Goal: Check status: Check status

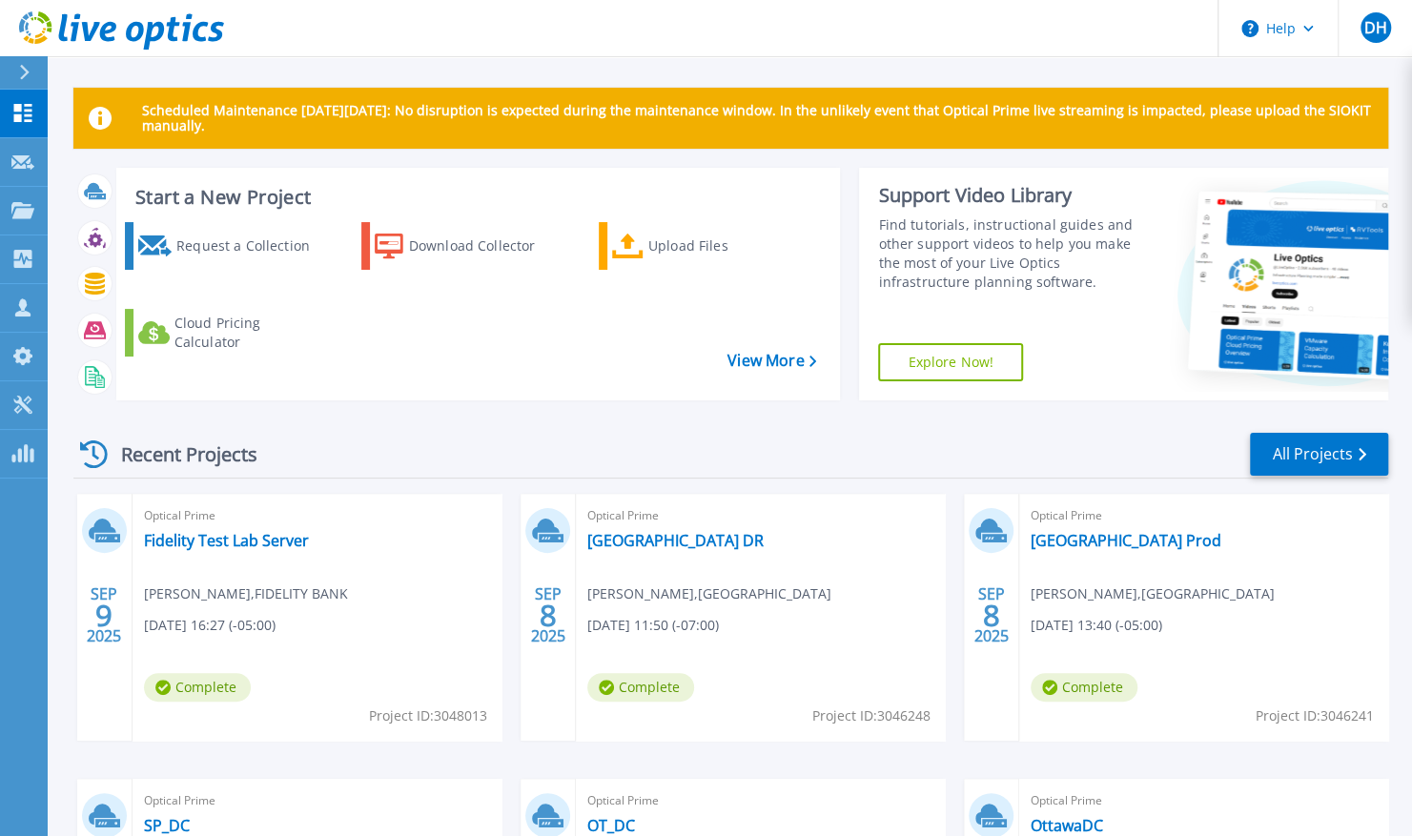
click at [366, 41] on header "Help DH Channel Partner [PERSON_NAME] [PERSON_NAME][EMAIL_ADDRESS][PERSON_NAME]…" at bounding box center [706, 28] width 1412 height 57
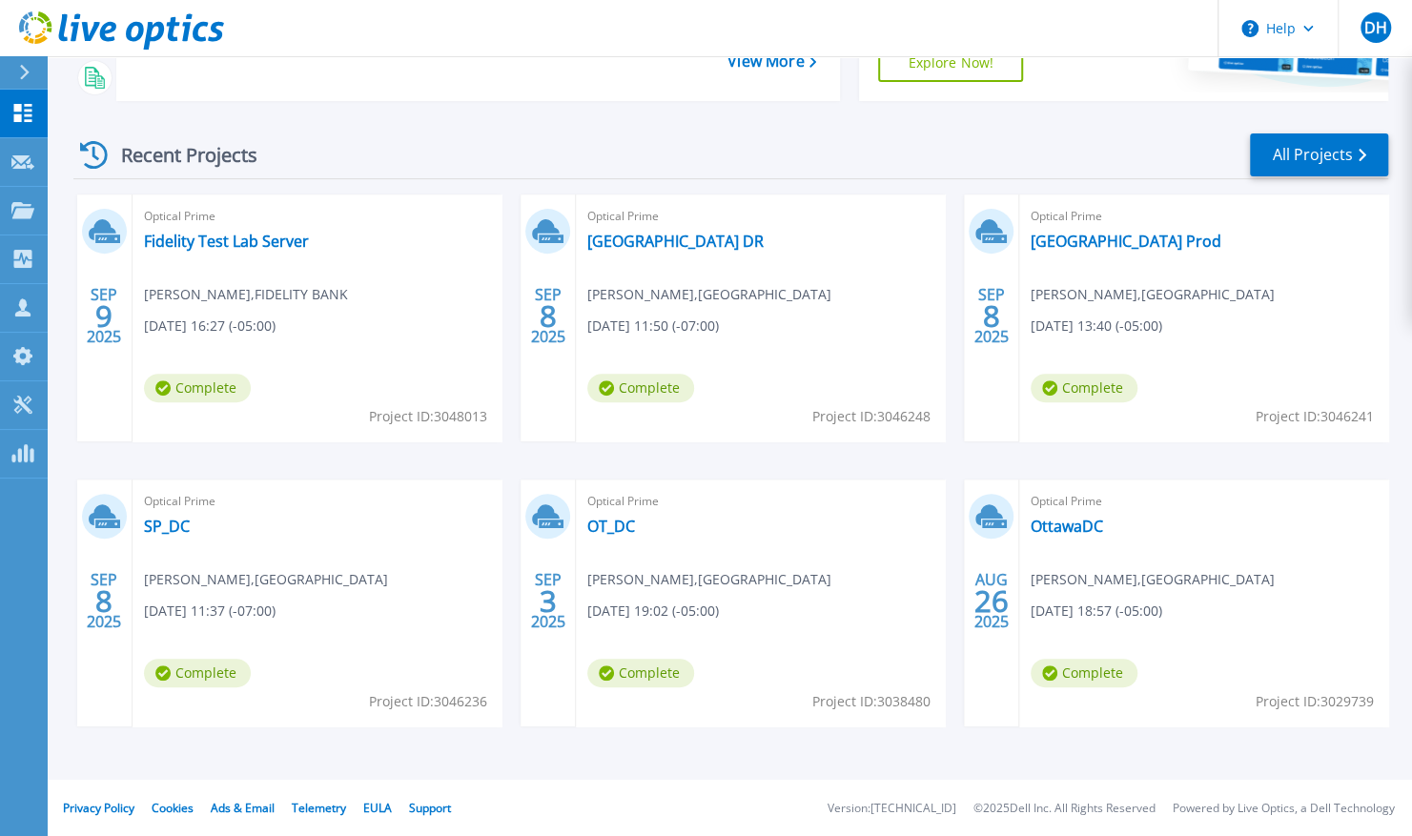
scroll to position [265, 0]
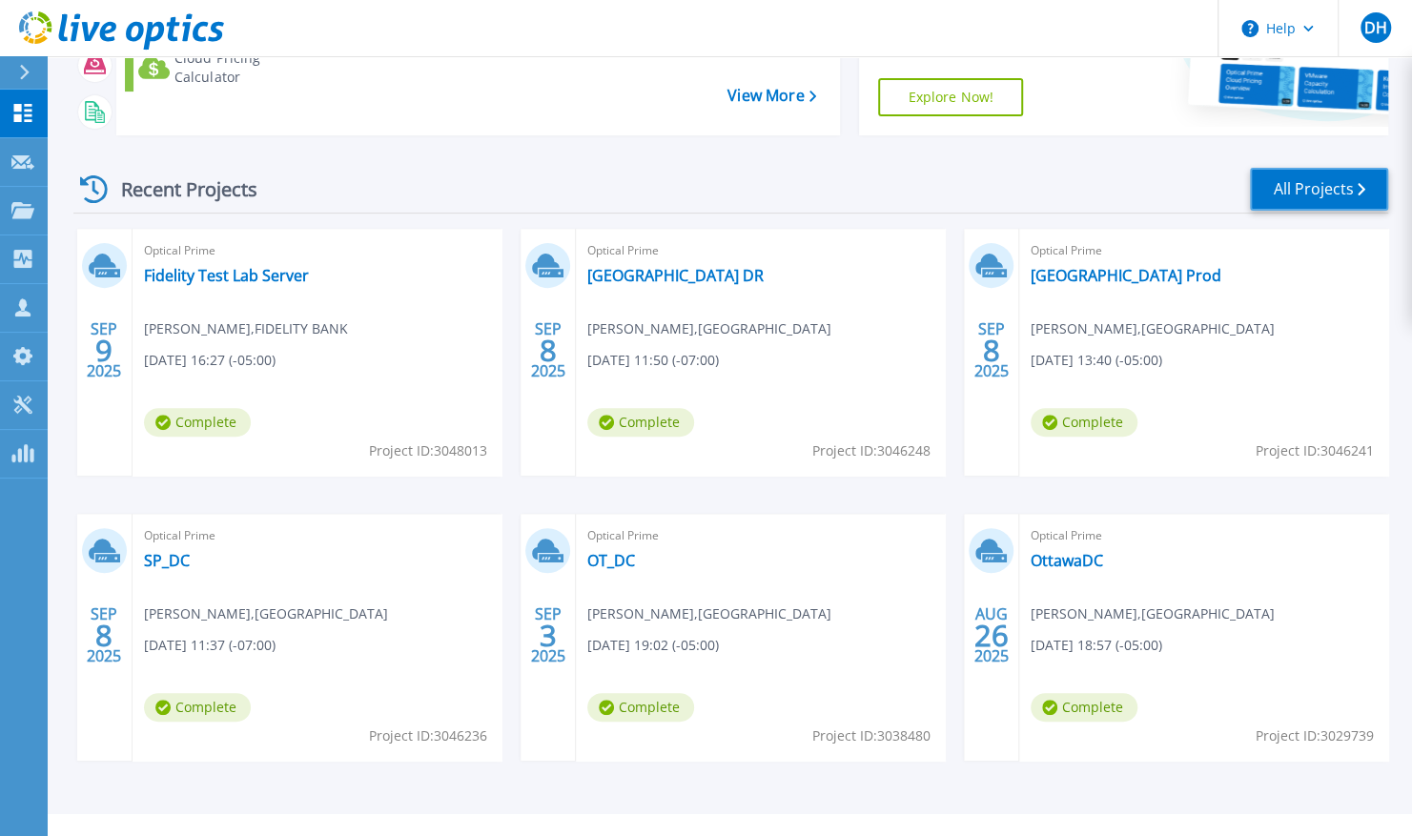
click at [1315, 210] on link "All Projects" at bounding box center [1319, 189] width 138 height 43
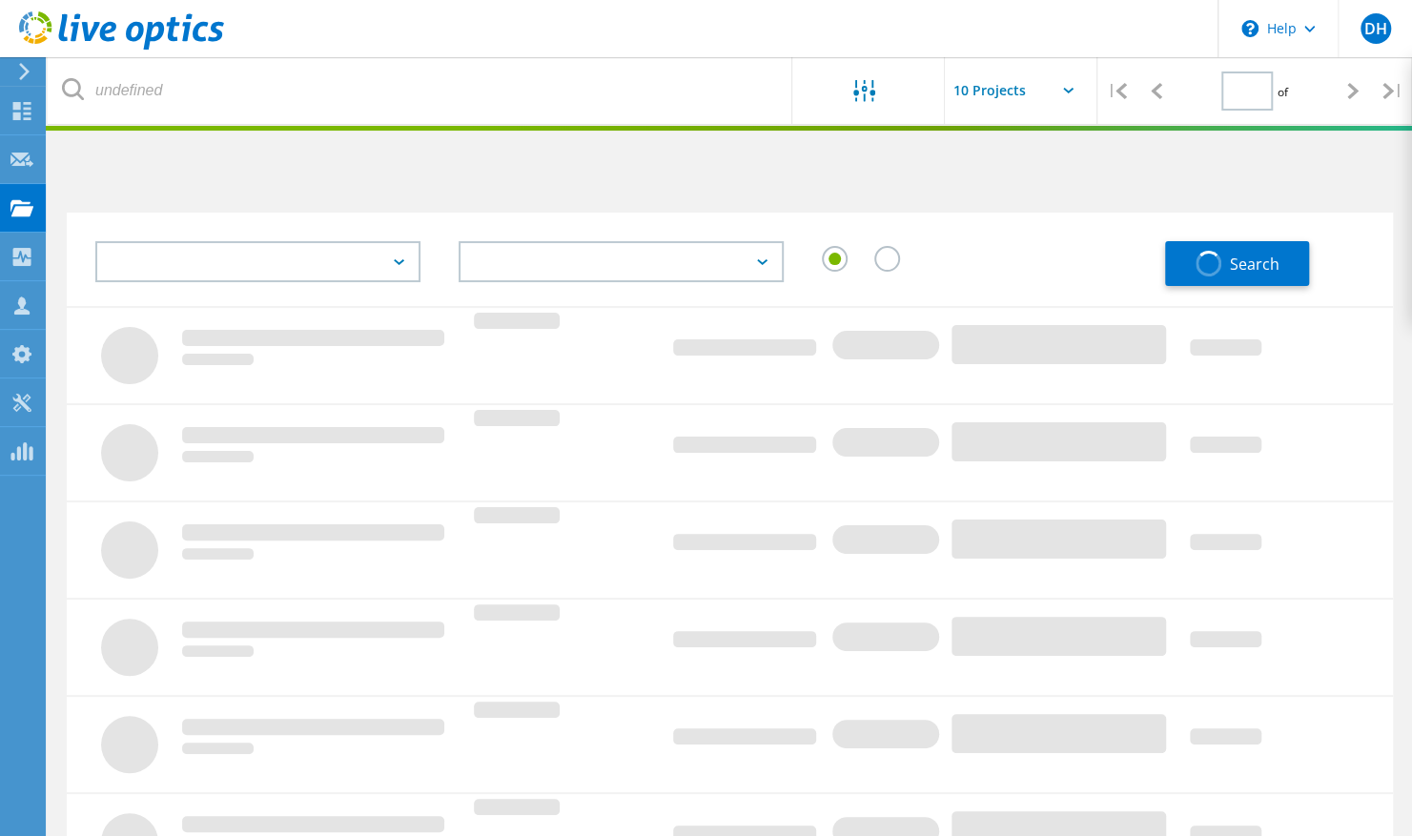
type input "1"
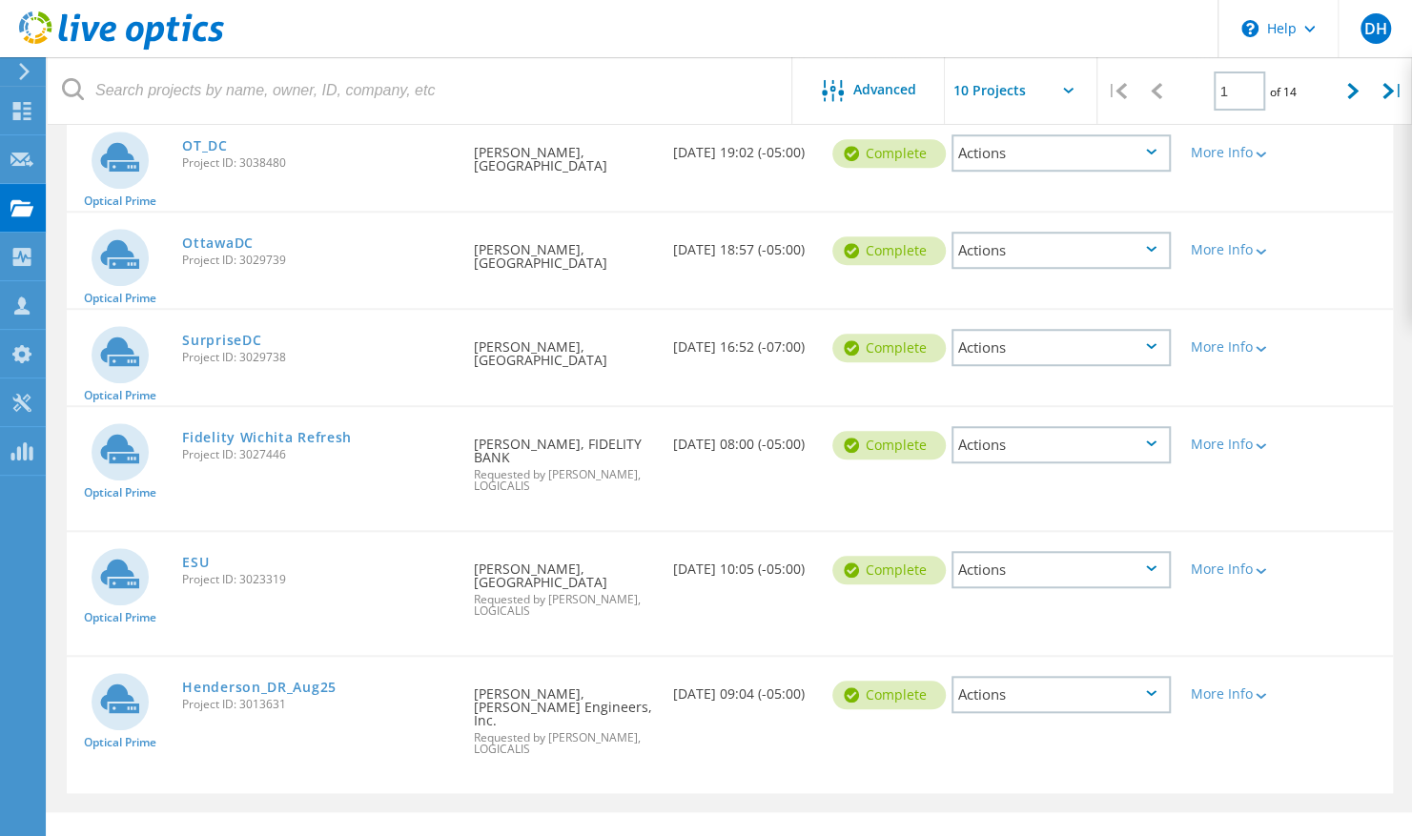
scroll to position [728, 0]
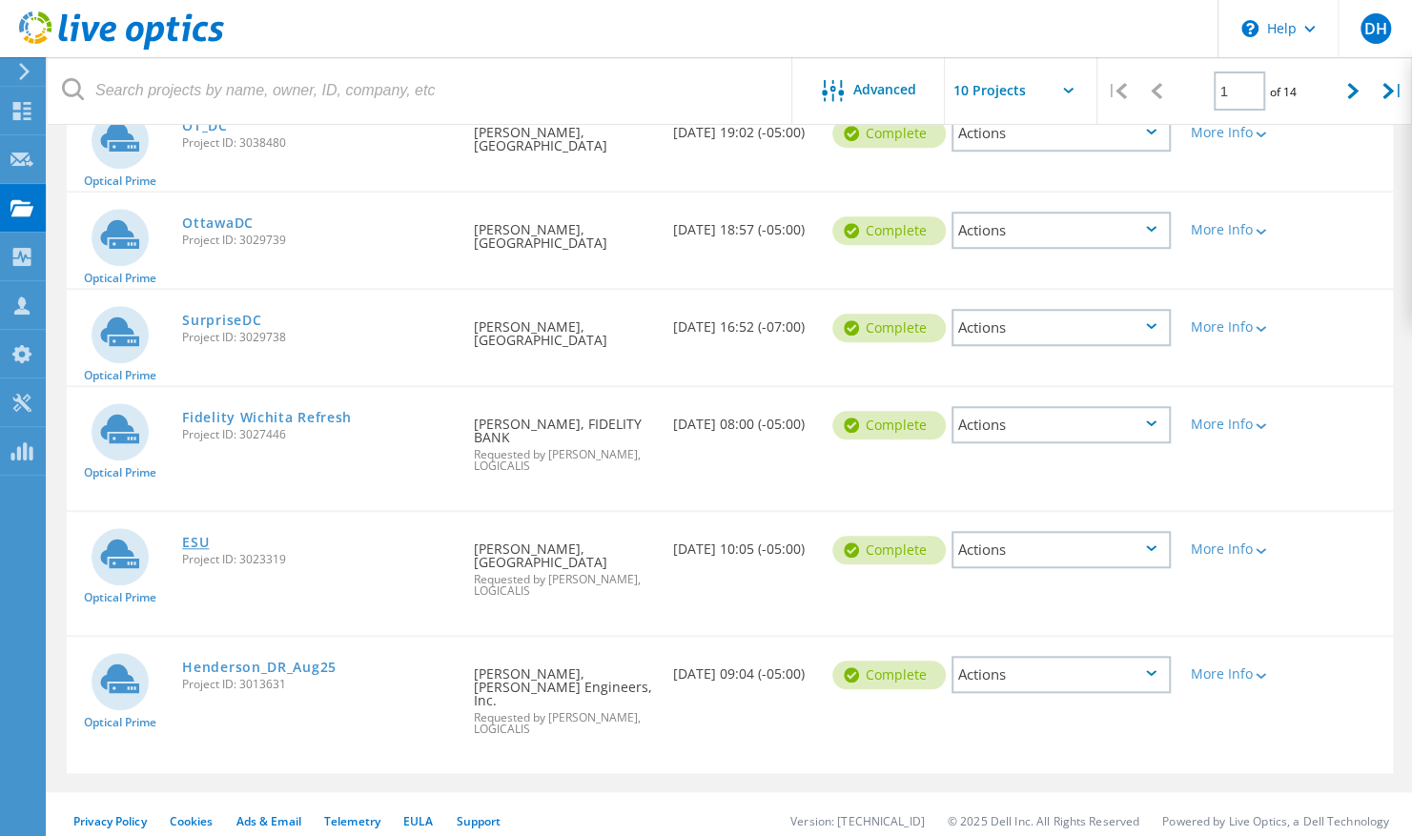
click at [202, 549] on link "ESU" at bounding box center [195, 542] width 27 height 13
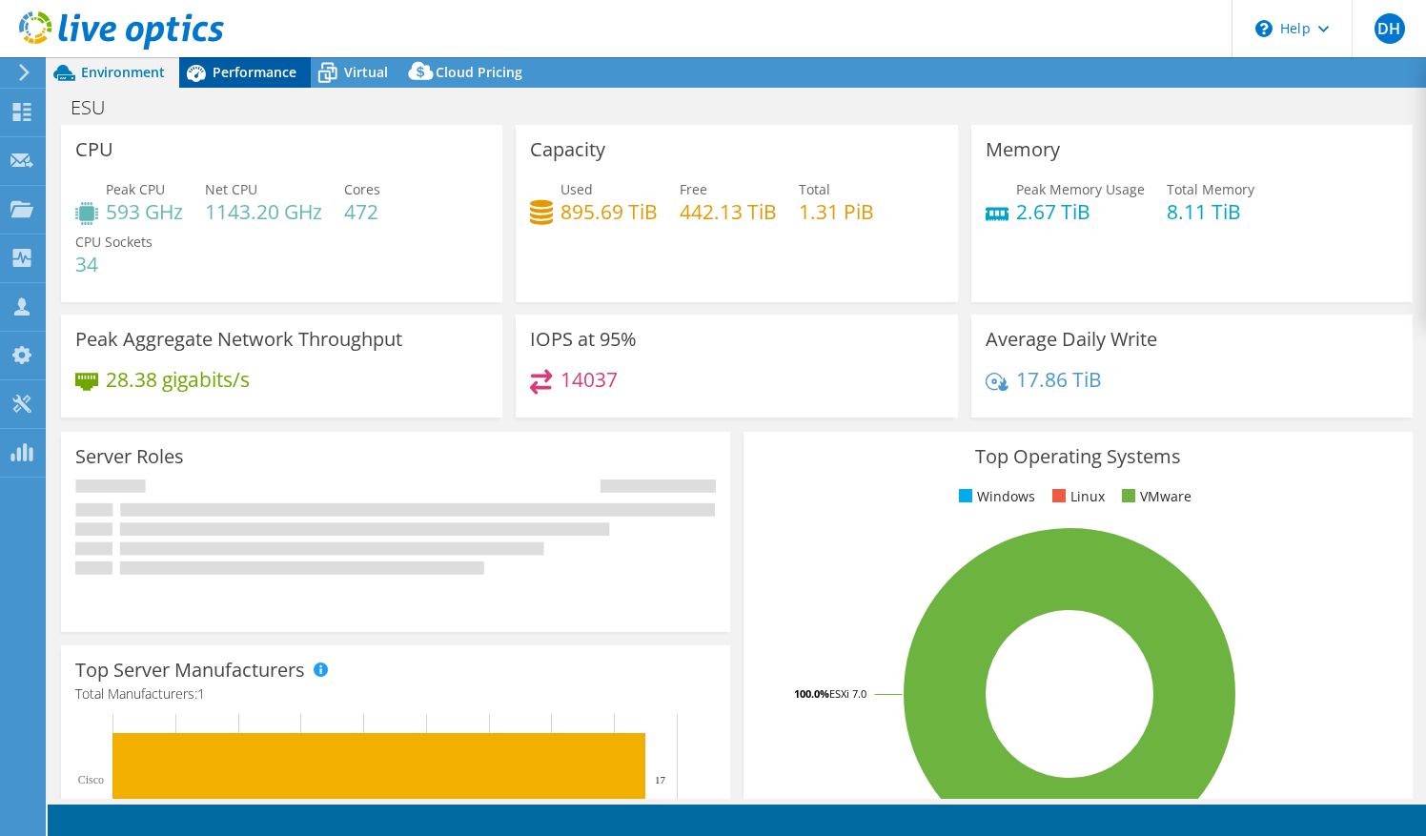
select select "USWest"
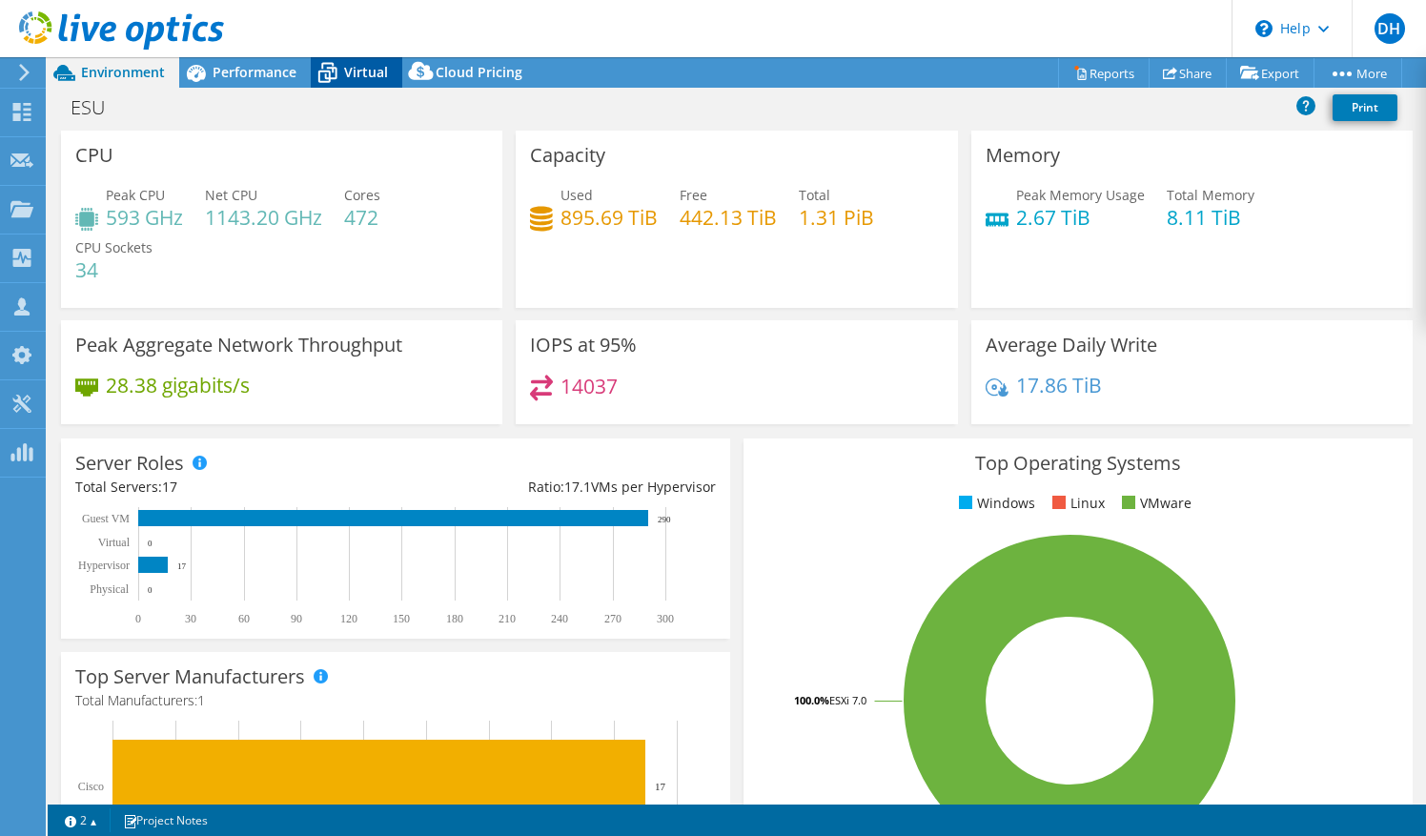
click at [343, 72] on icon at bounding box center [327, 72] width 33 height 33
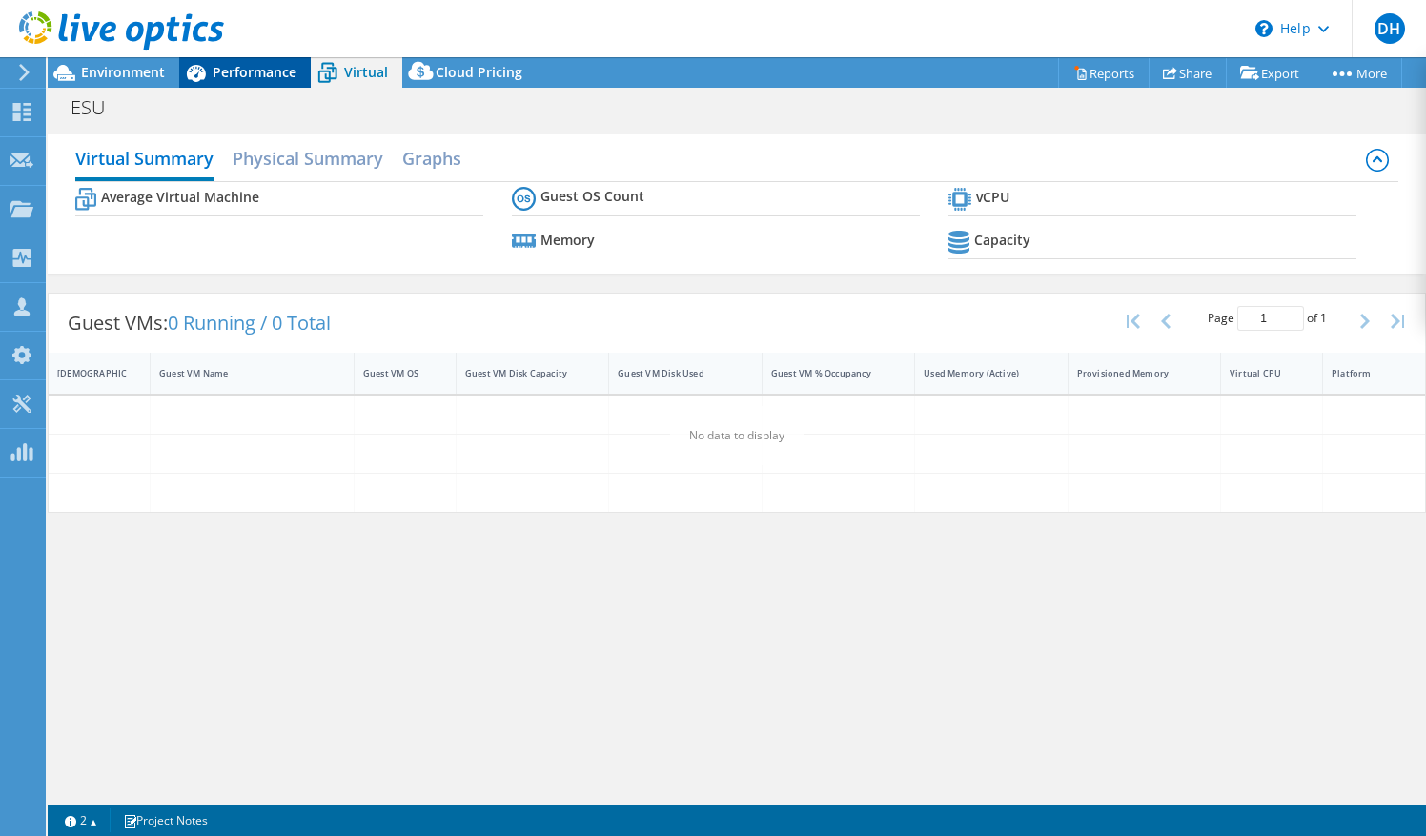
click at [247, 77] on span "Performance" at bounding box center [255, 72] width 84 height 18
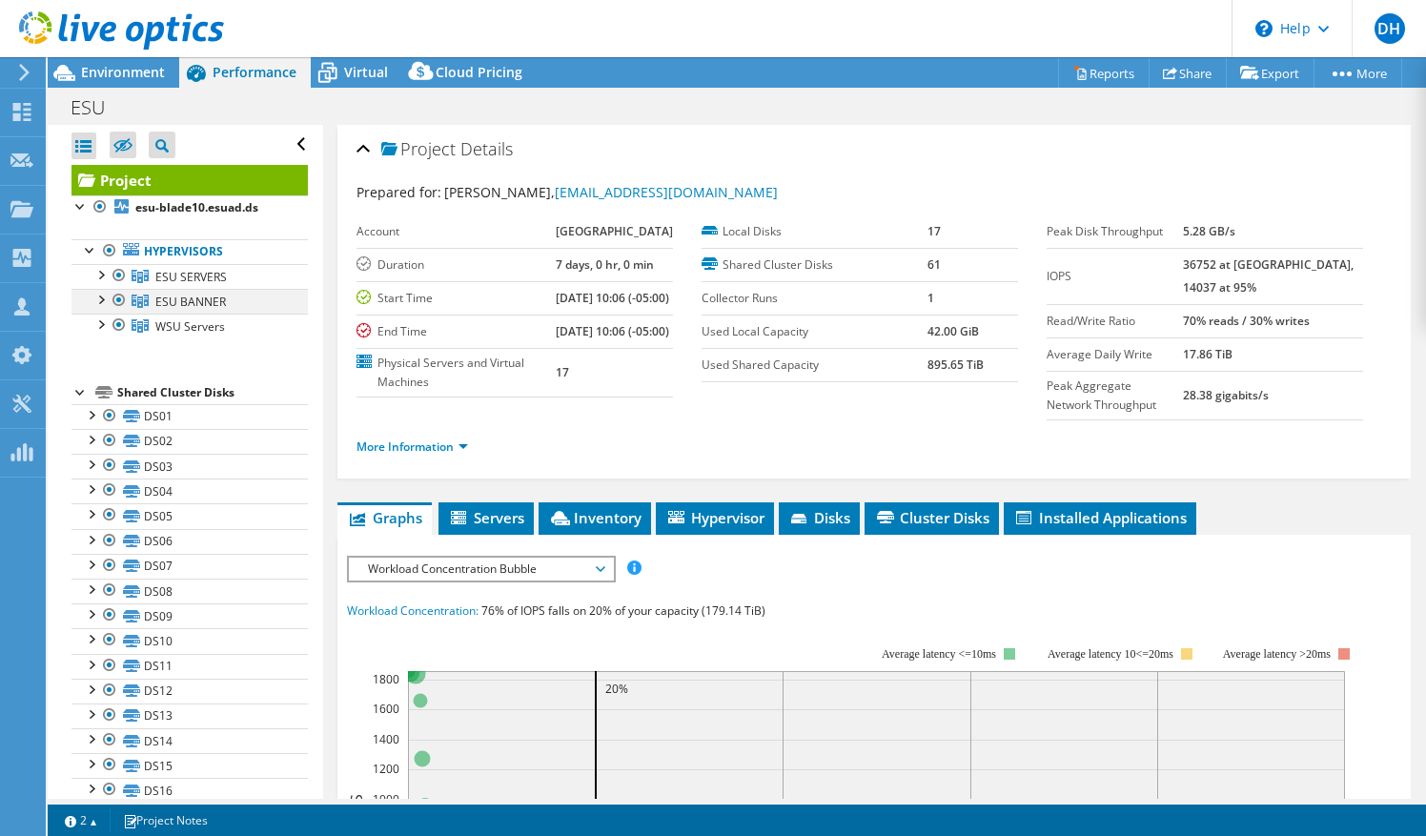
click at [101, 301] on div at bounding box center [100, 298] width 19 height 19
click at [192, 303] on span "ESU BANNER" at bounding box center [190, 302] width 71 height 16
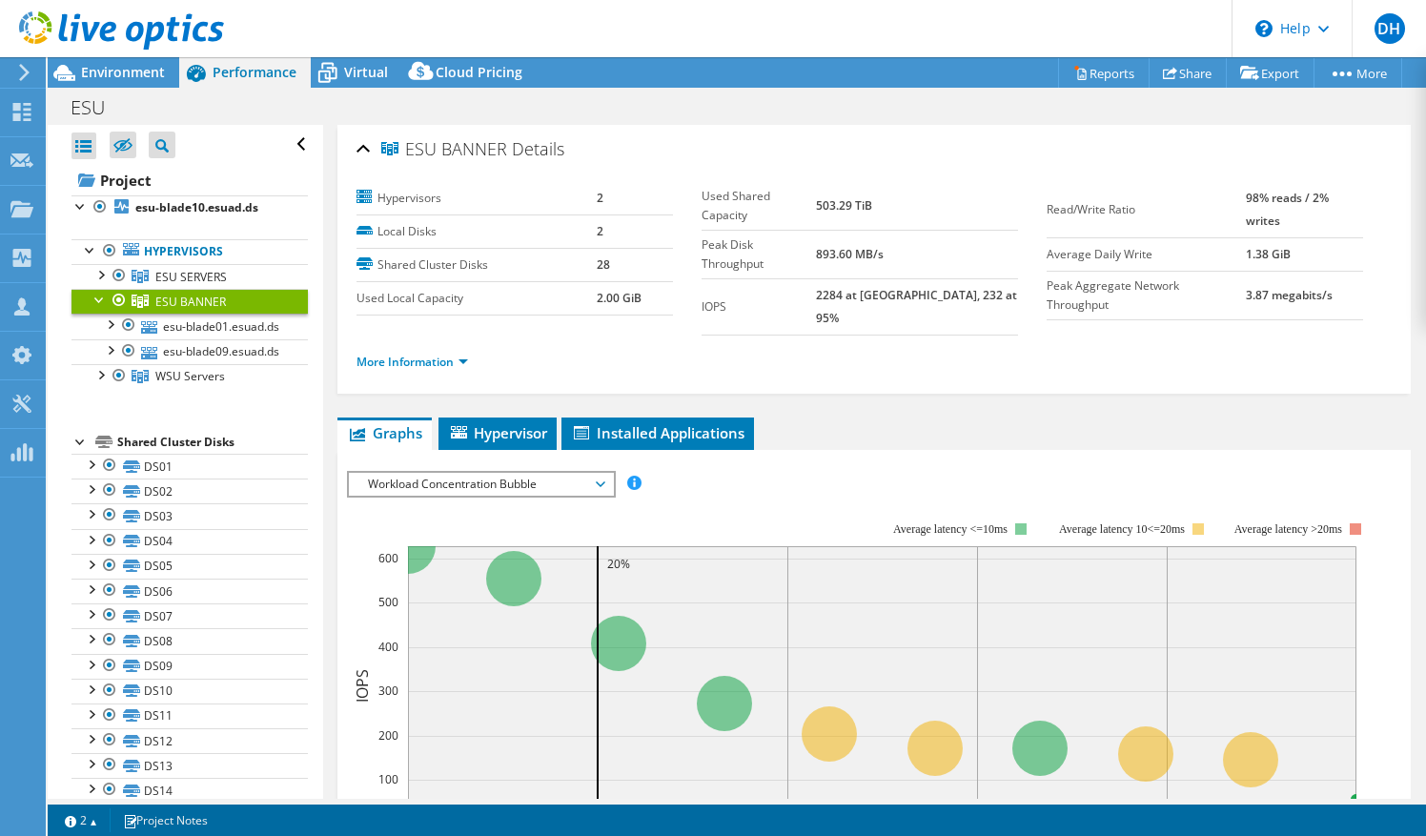
click at [100, 301] on div at bounding box center [100, 298] width 19 height 19
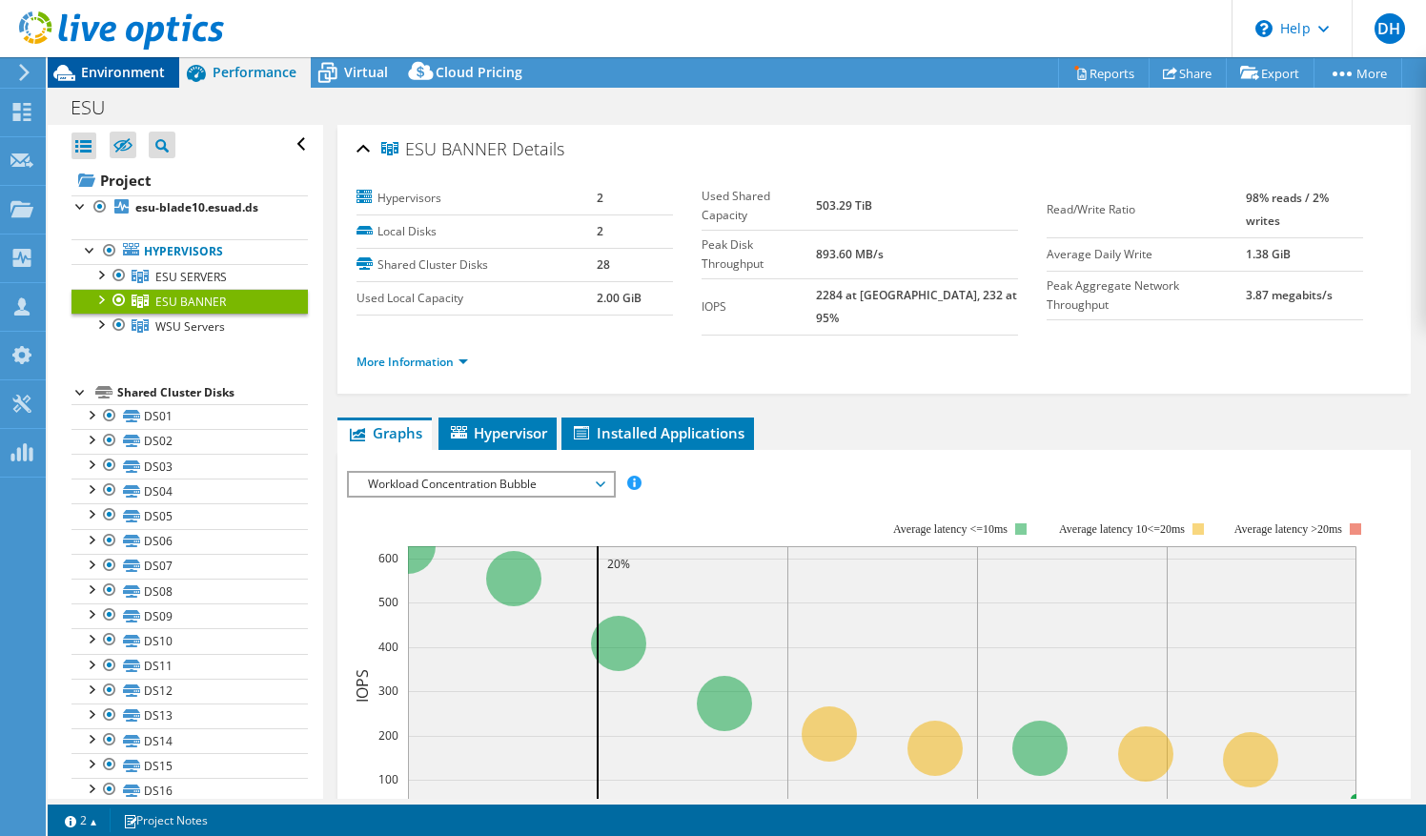
click at [114, 73] on span "Environment" at bounding box center [123, 72] width 84 height 18
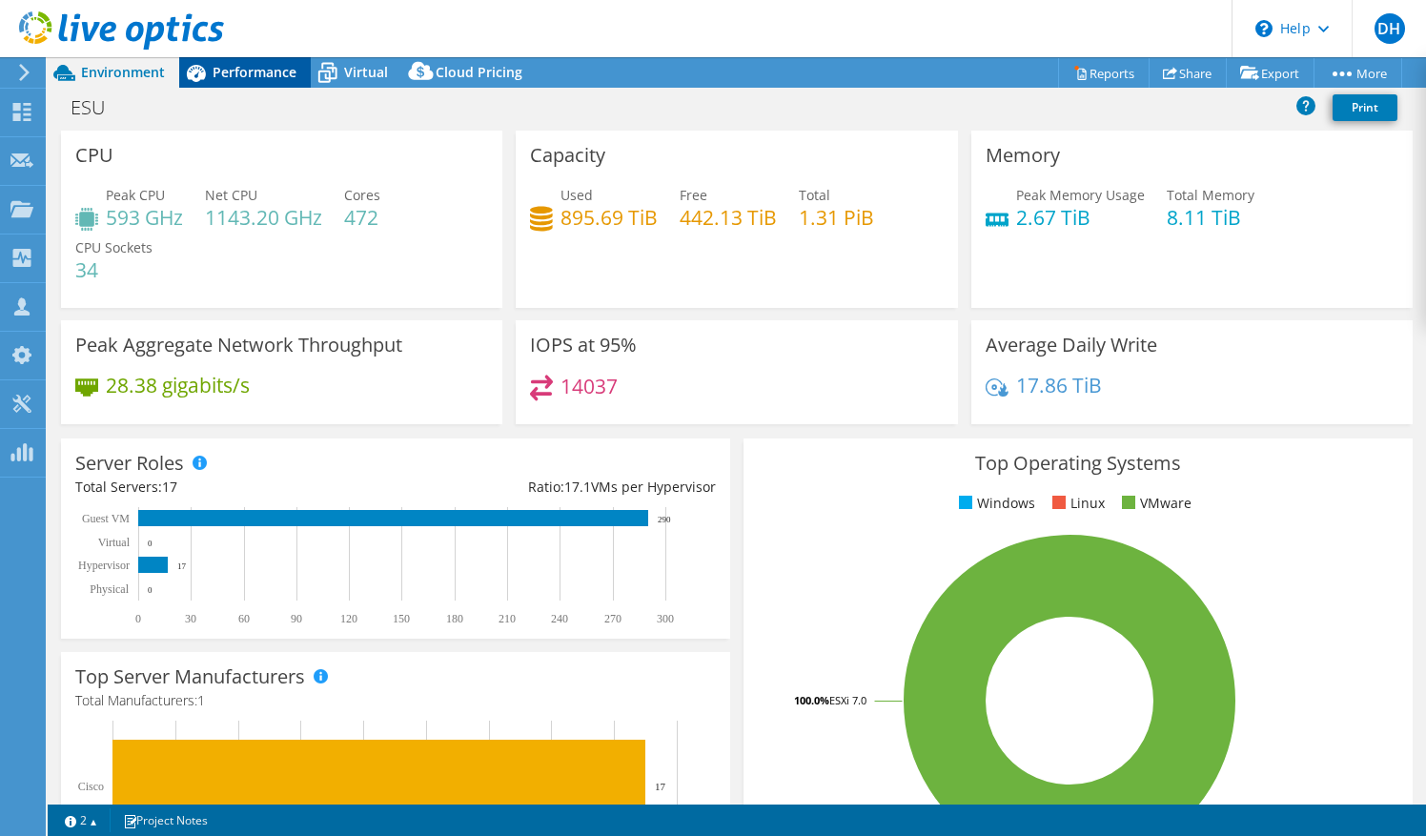
click at [263, 69] on span "Performance" at bounding box center [255, 72] width 84 height 18
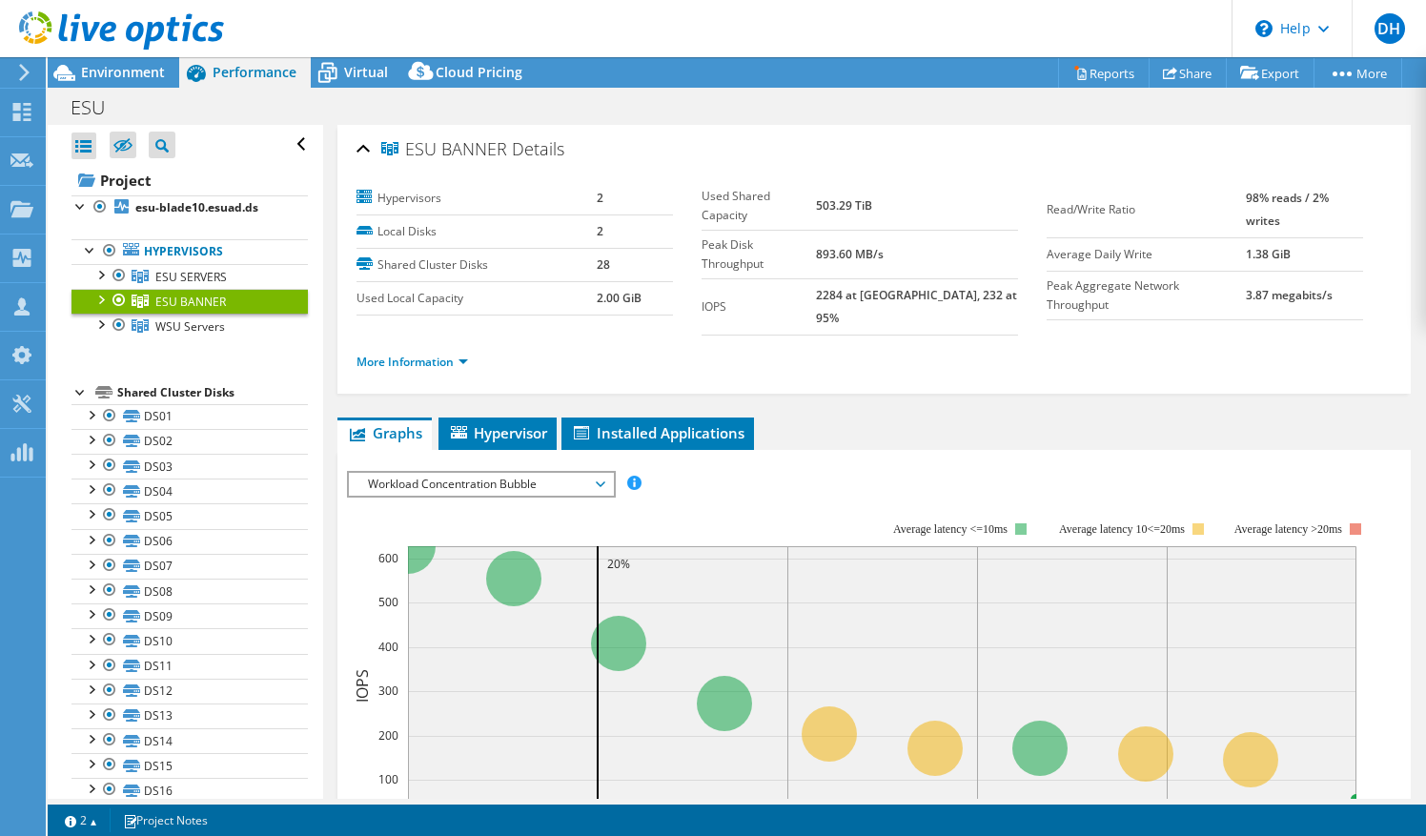
click at [92, 295] on div at bounding box center [100, 298] width 19 height 19
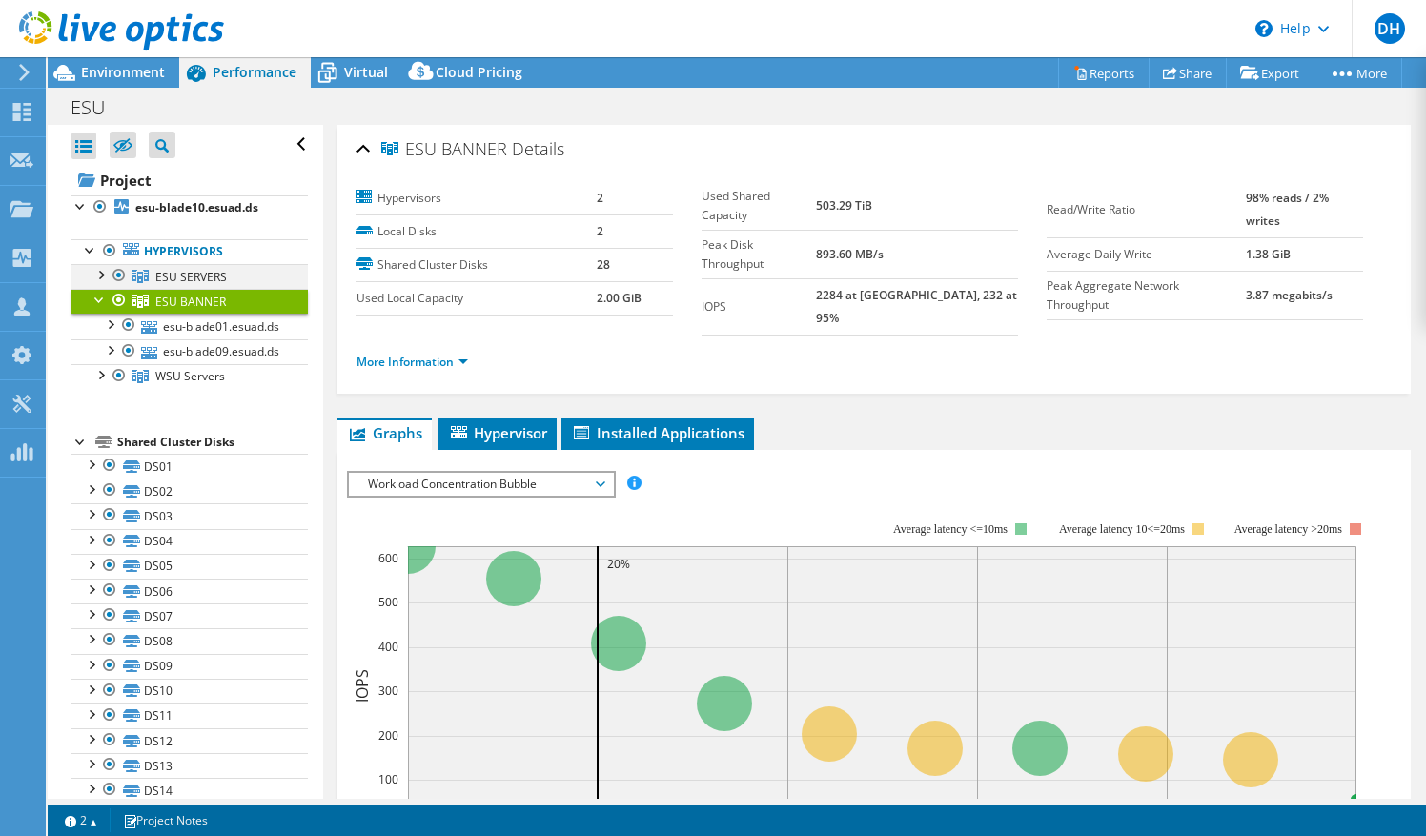
click at [101, 273] on div at bounding box center [100, 273] width 19 height 19
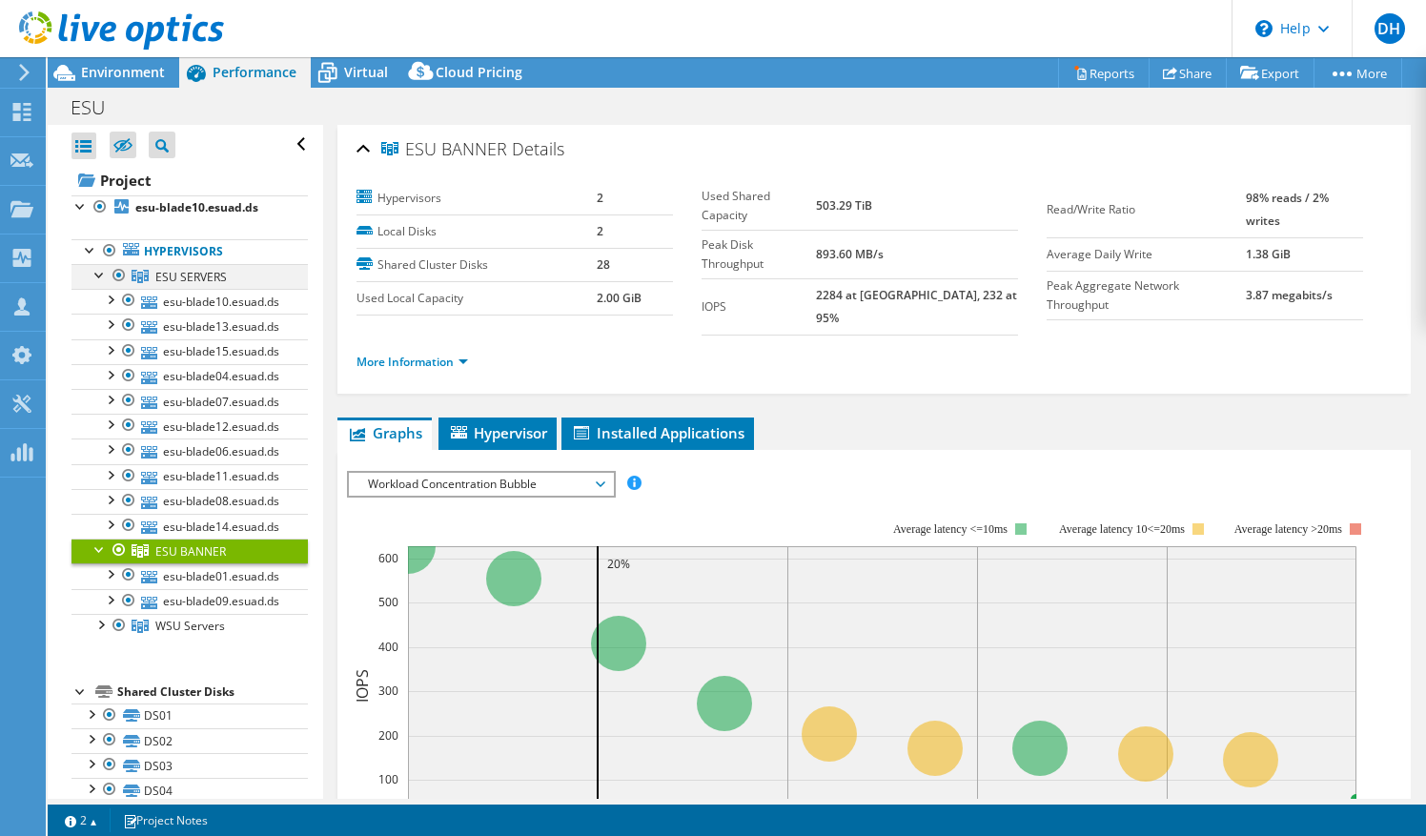
click at [101, 273] on div at bounding box center [100, 273] width 19 height 19
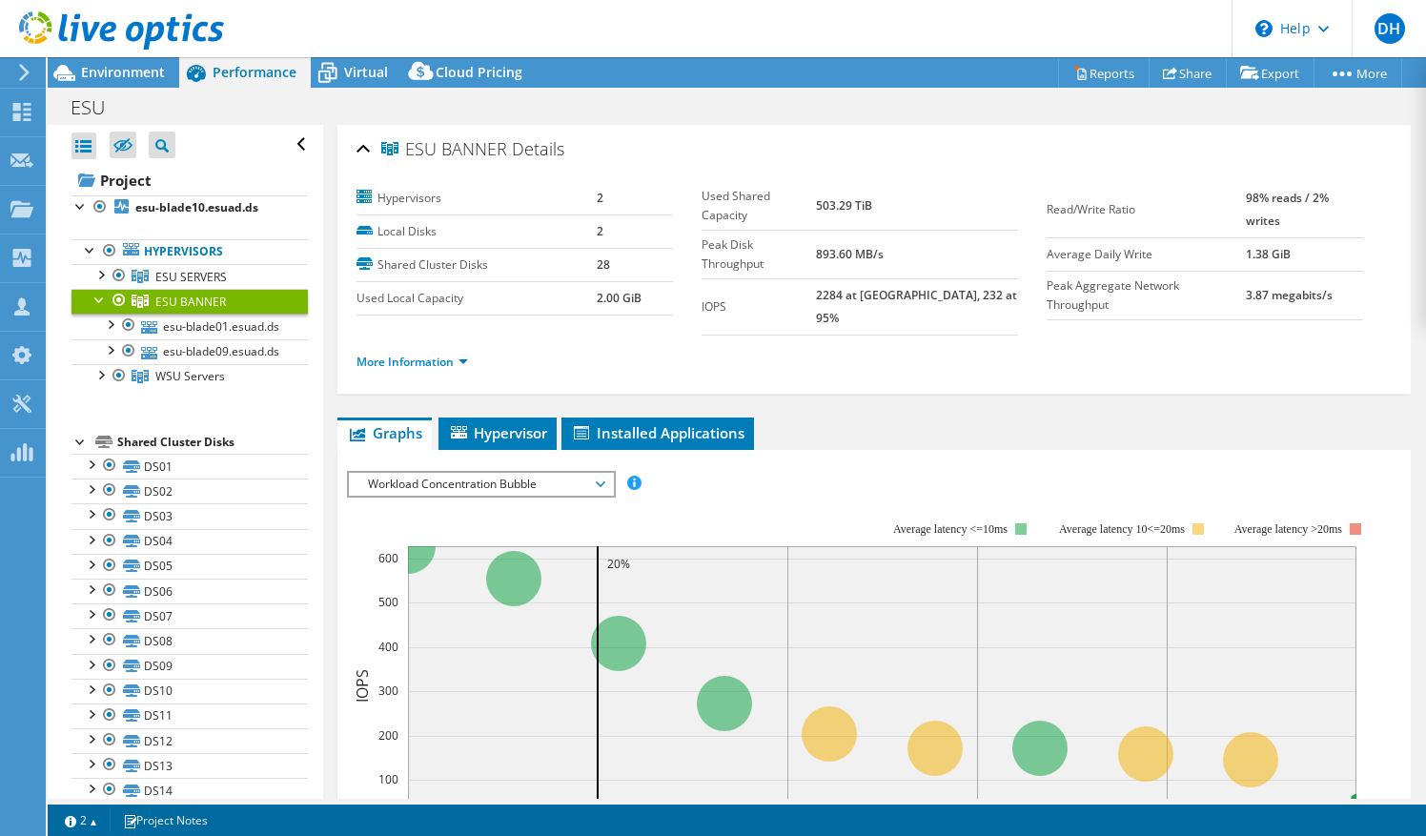
click at [198, 307] on link "ESU BANNER" at bounding box center [189, 301] width 236 height 25
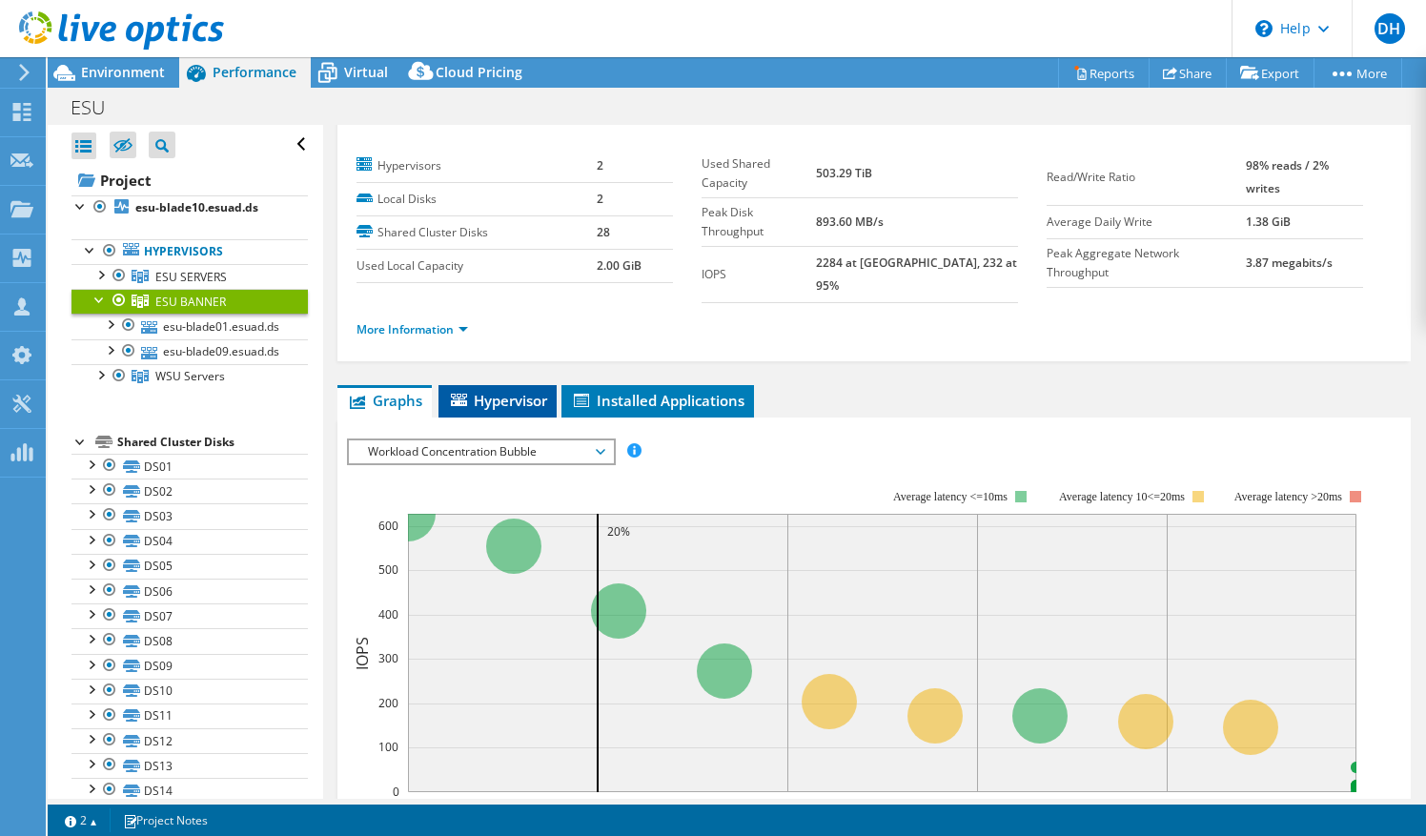
scroll to position [50, 0]
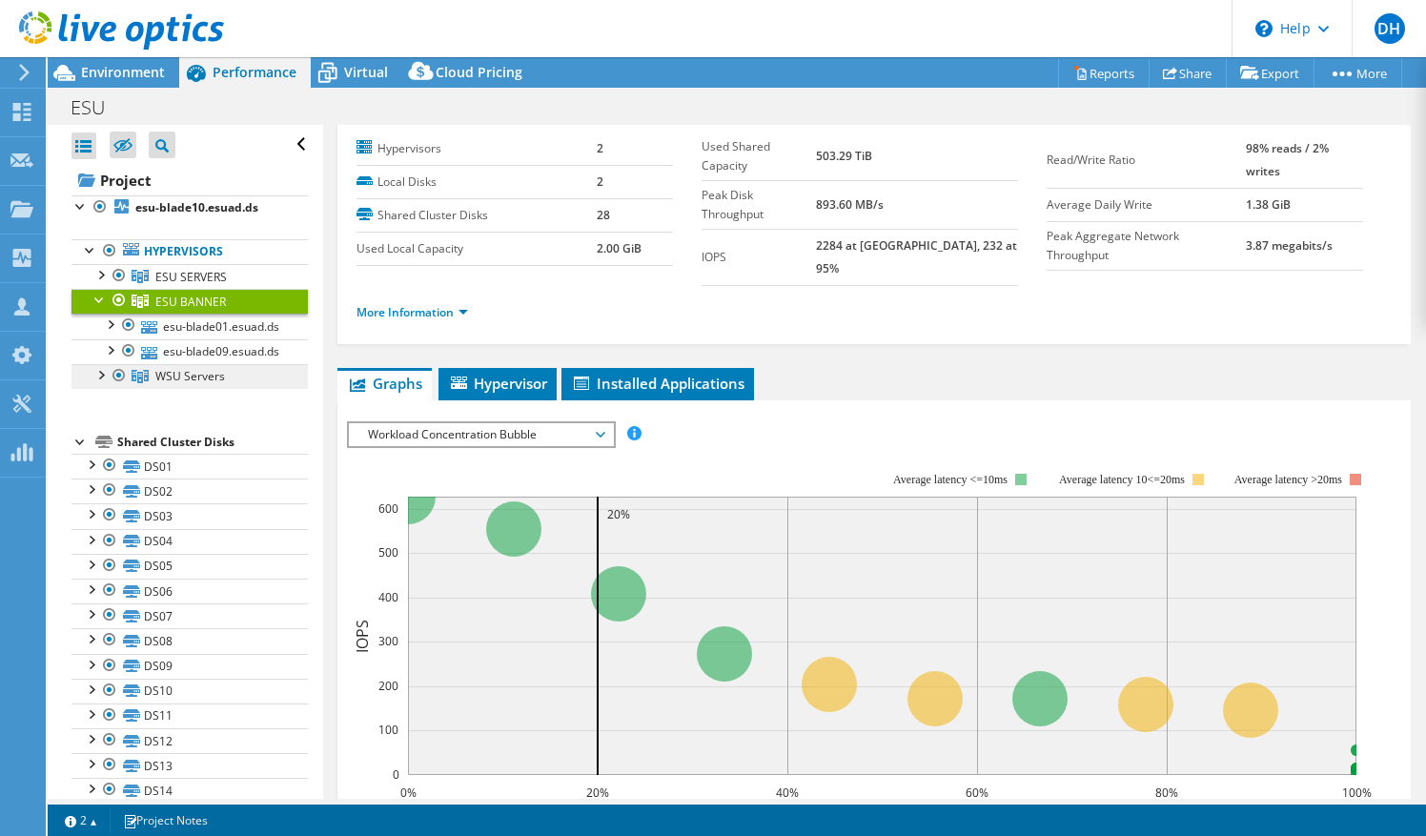
click at [147, 383] on icon at bounding box center [140, 376] width 17 height 13
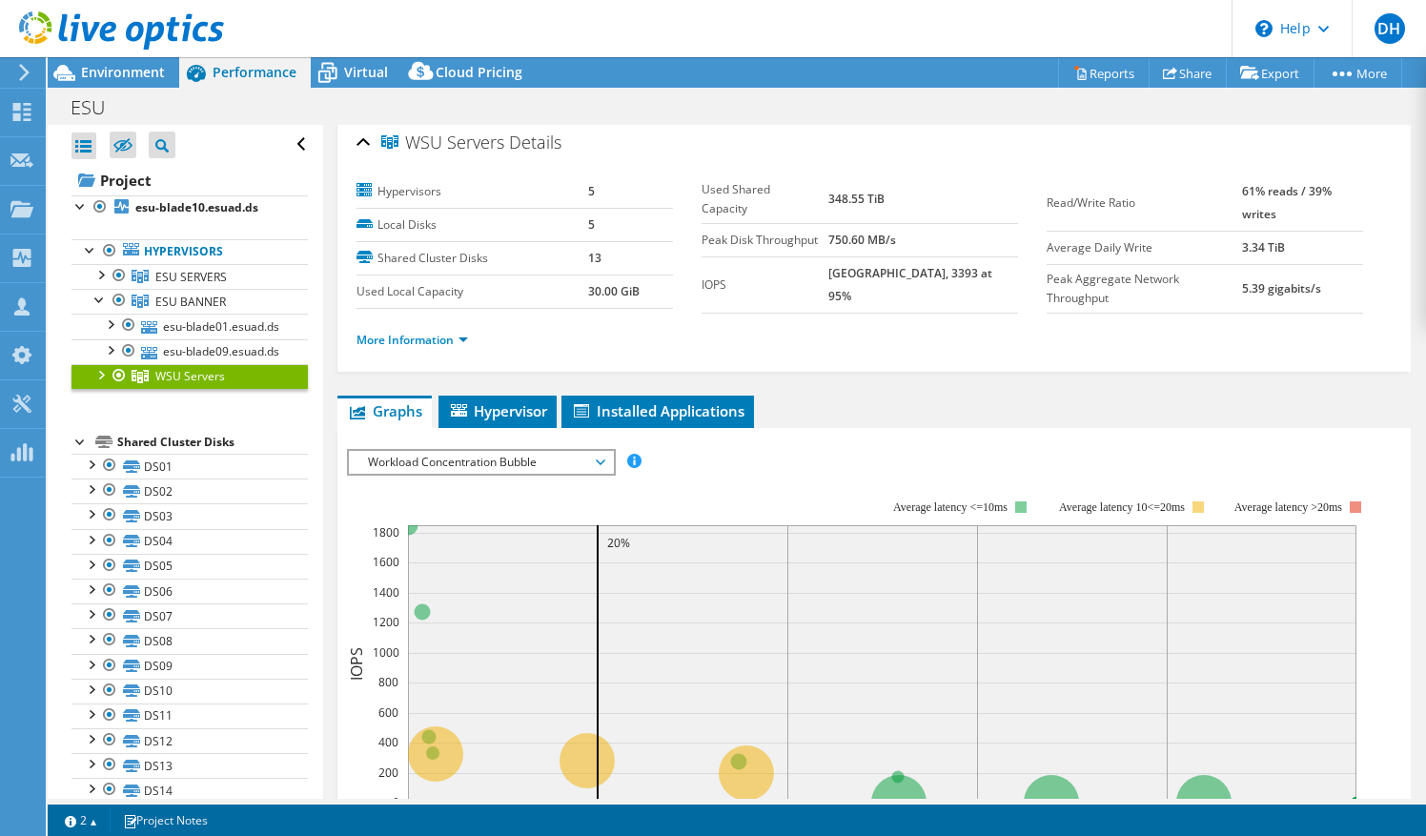
scroll to position [0, 0]
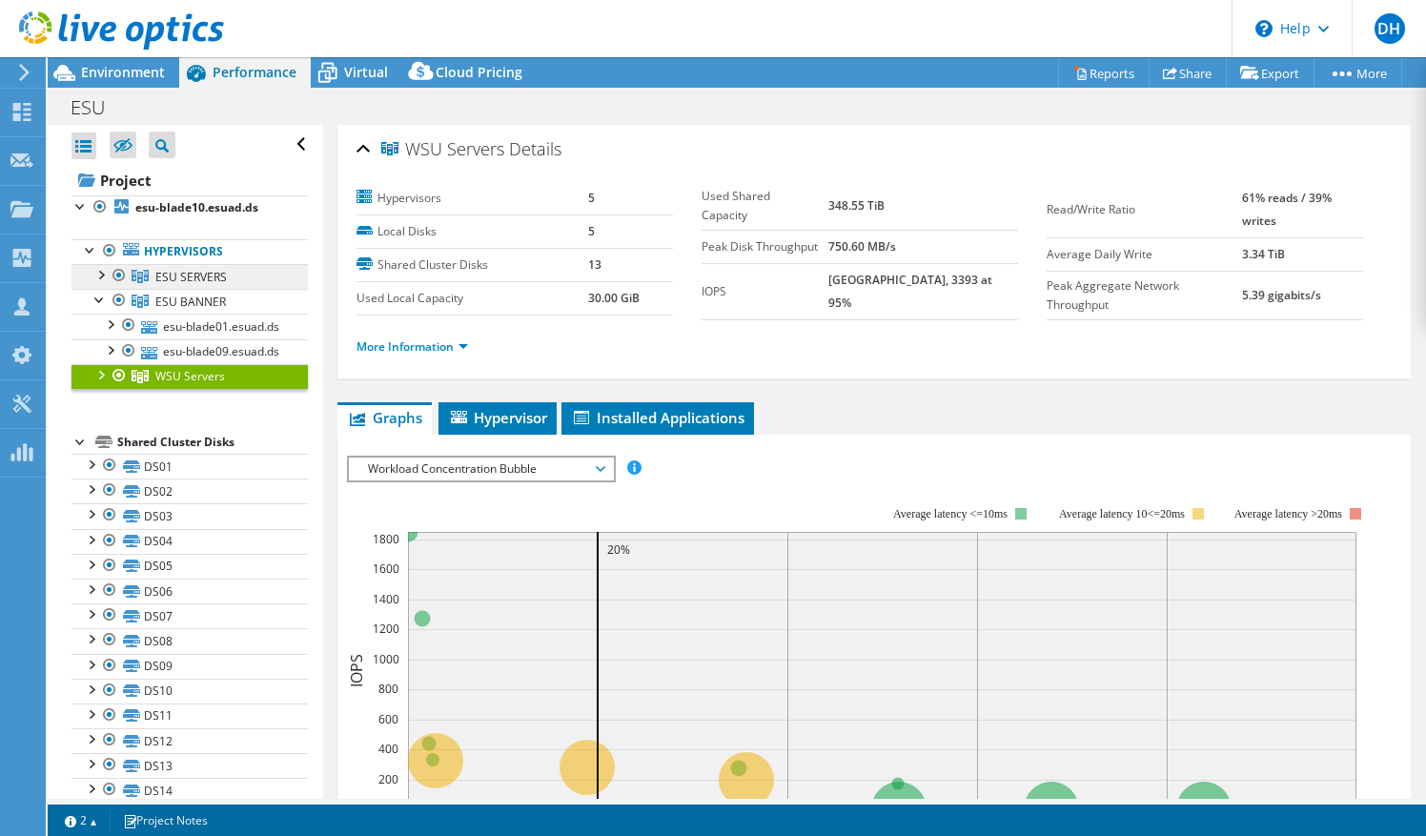
click at [181, 274] on span "ESU SERVERS" at bounding box center [190, 277] width 71 height 16
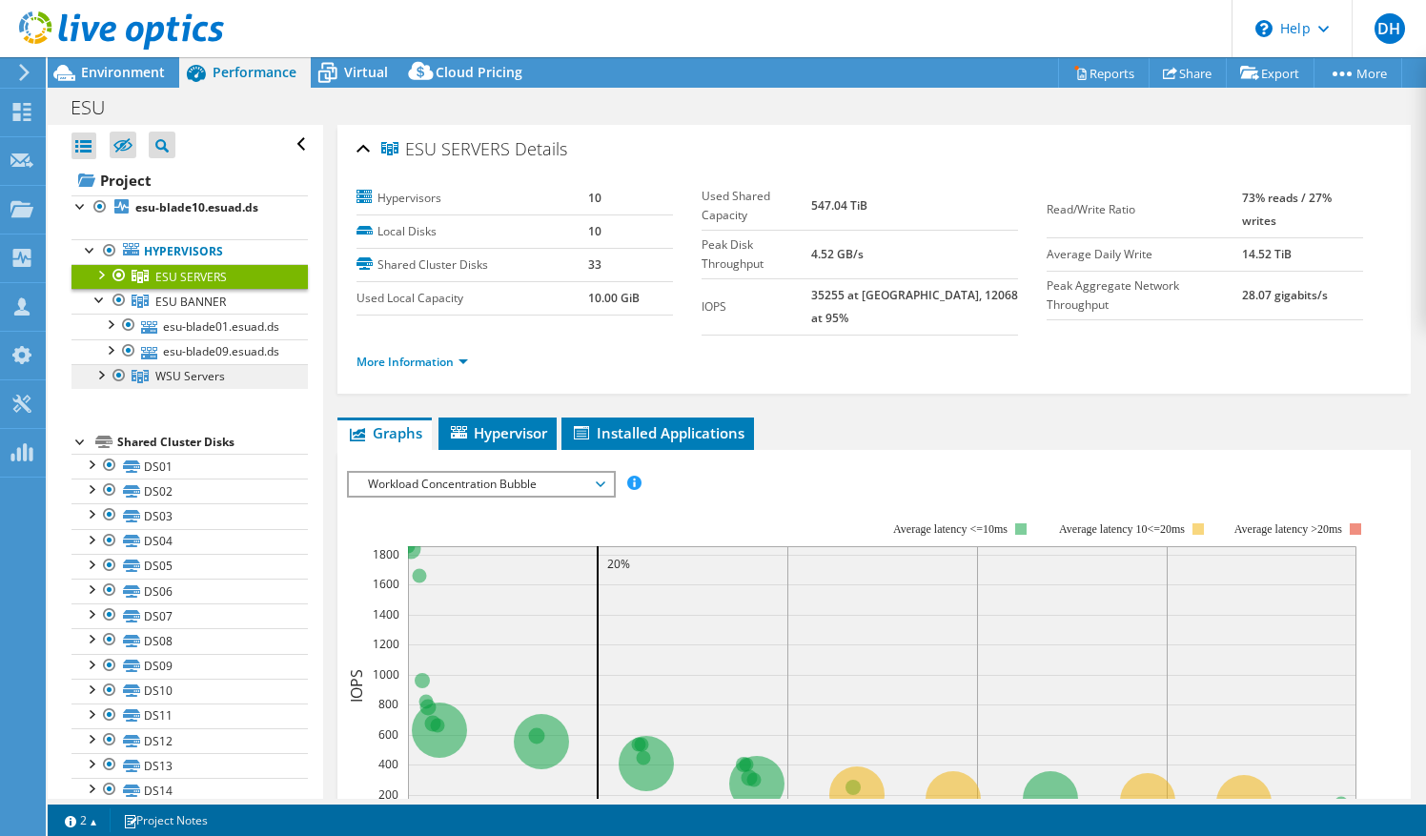
click at [191, 384] on span "WSU Servers" at bounding box center [190, 376] width 70 height 16
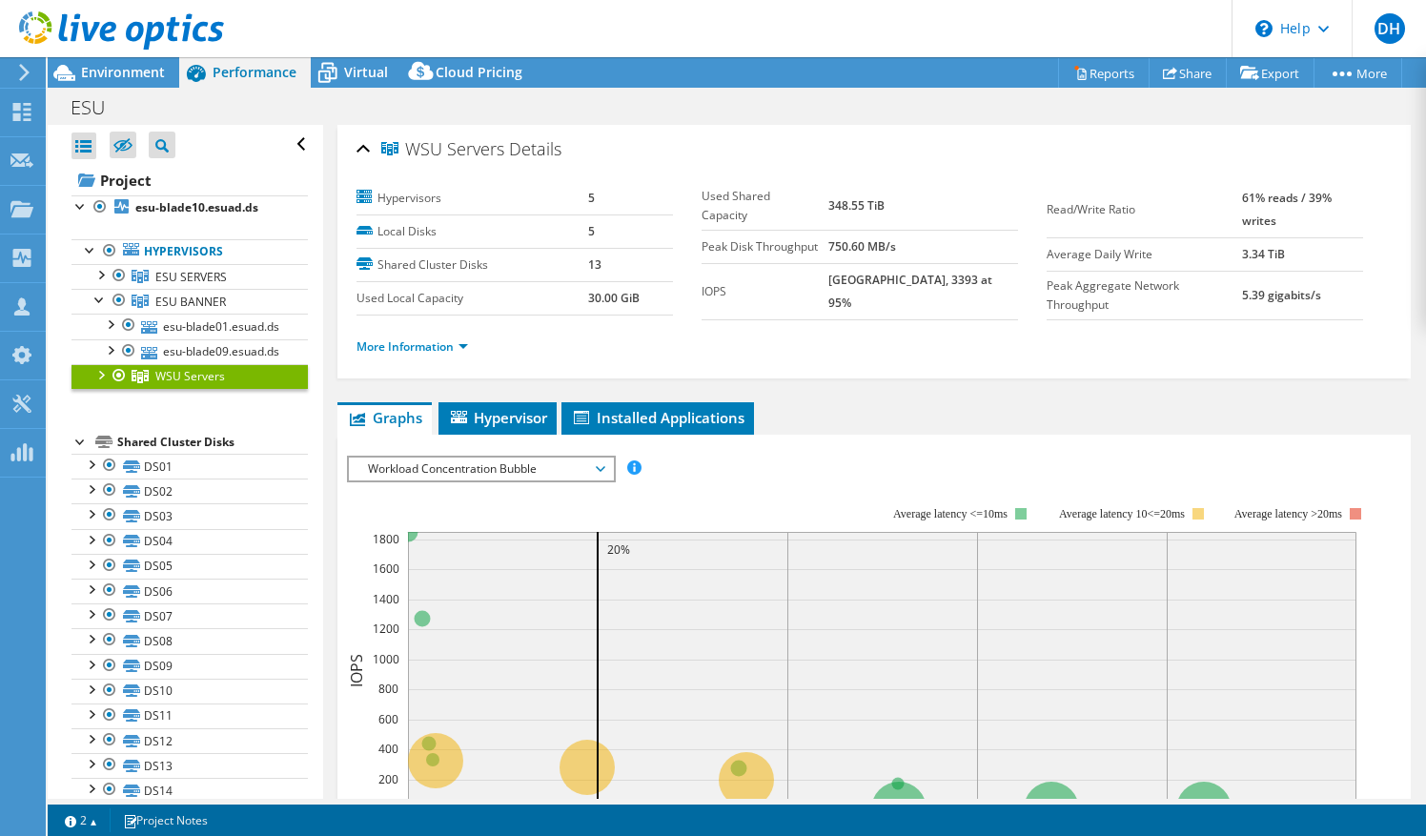
click at [347, 51] on header "DH Channel Partner Dave Heinen dave.heinen@us.logicalis.com LOGICALIS My Profil…" at bounding box center [713, 28] width 1426 height 57
click at [112, 72] on span "Environment" at bounding box center [123, 72] width 84 height 18
